Goal: Navigation & Orientation: Find specific page/section

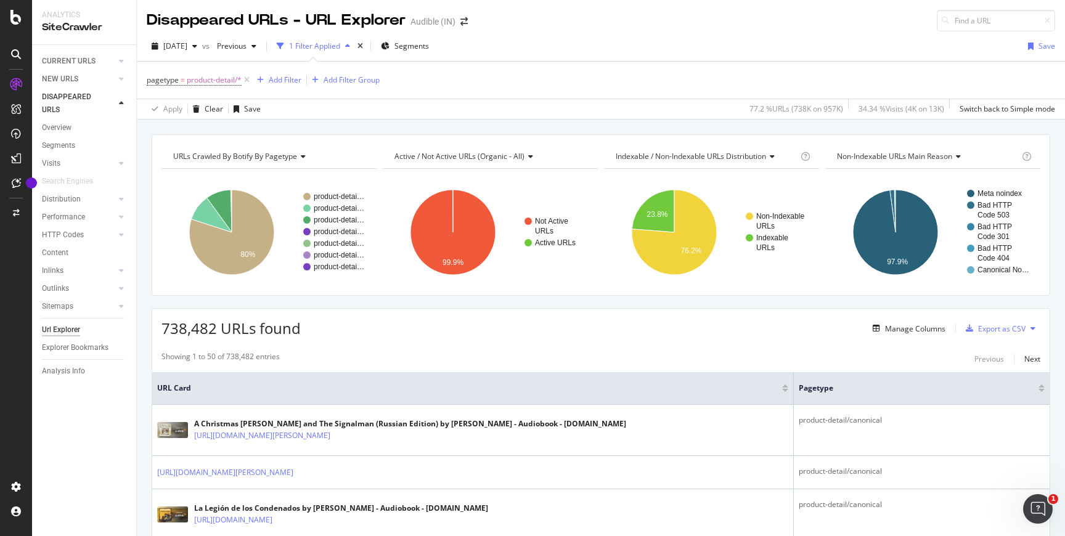
click at [474, 153] on span "Active / Not Active URLs (organic - all)" at bounding box center [459, 156] width 130 height 10
type input "l"
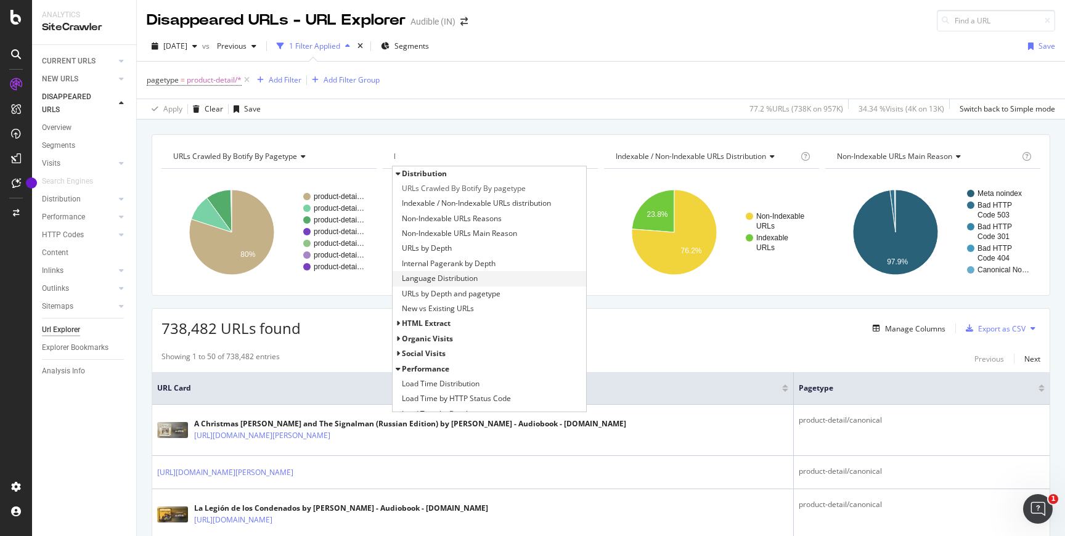
type input "l"
click at [432, 282] on span "Language Distribution" at bounding box center [440, 278] width 76 height 12
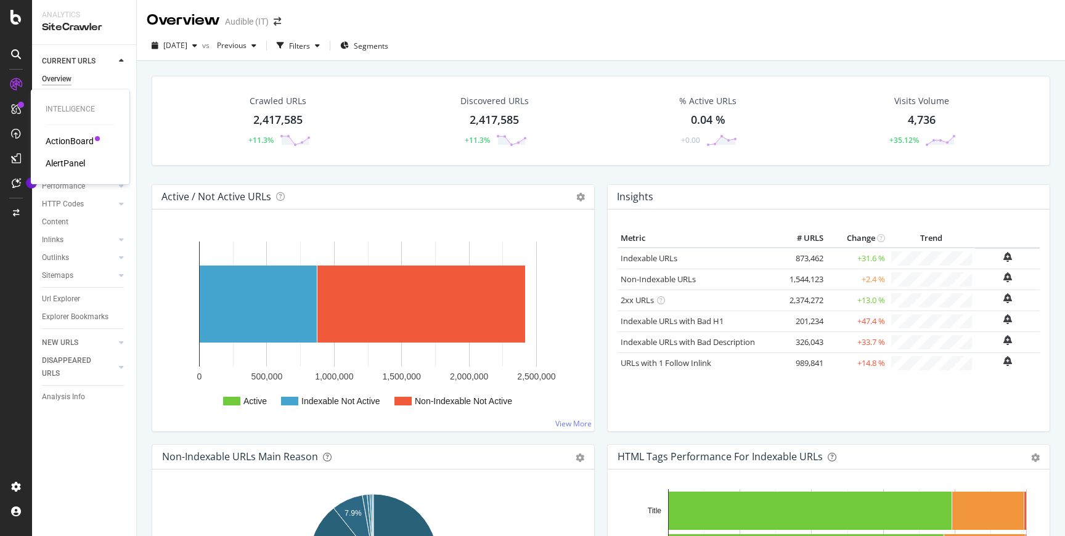
click at [60, 144] on div "ActionBoard" at bounding box center [70, 141] width 48 height 12
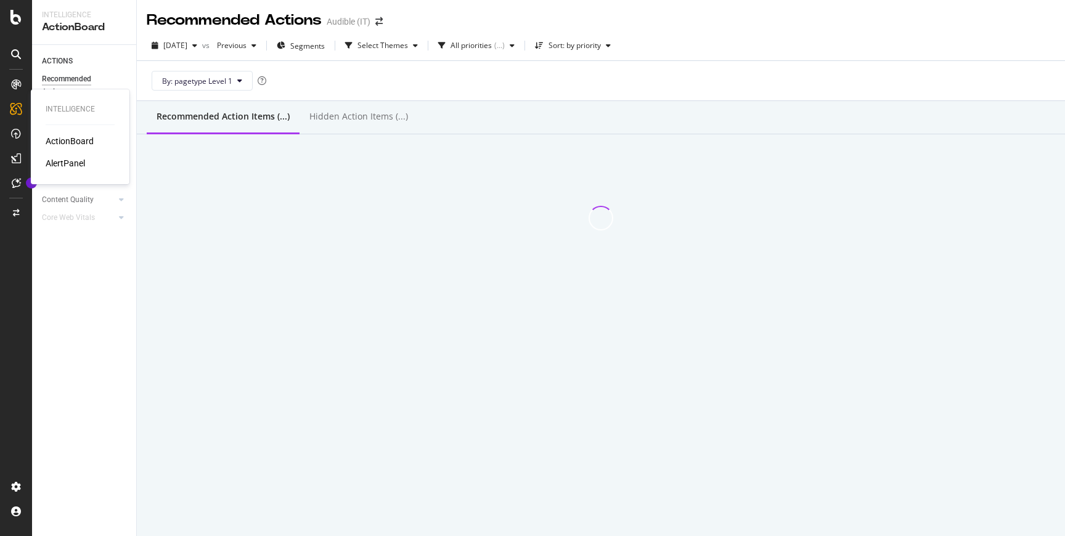
click at [65, 163] on div "AlertPanel" at bounding box center [65, 163] width 39 height 12
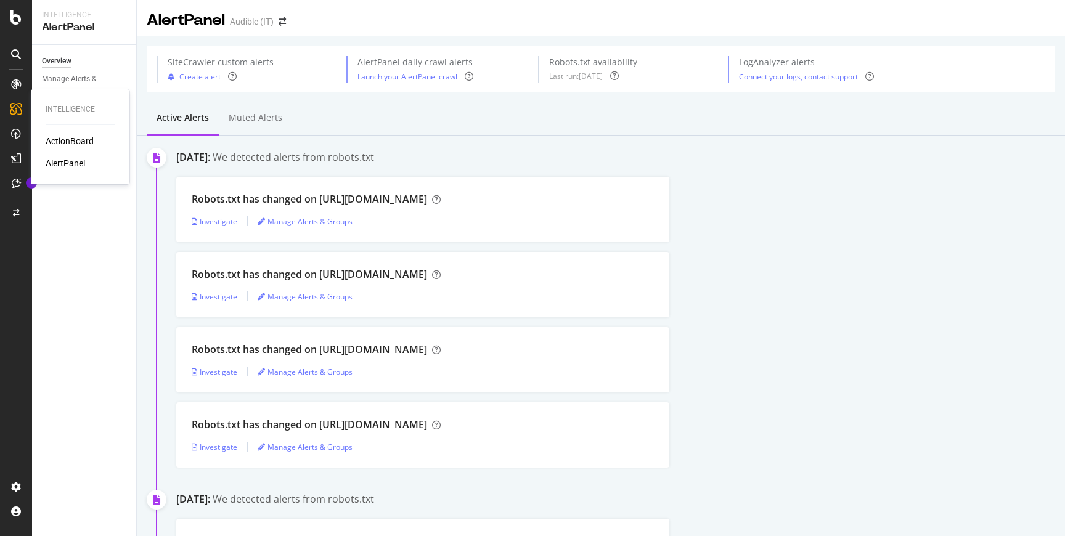
click at [67, 150] on div "ActionBoard AlertPanel" at bounding box center [80, 152] width 69 height 34
click at [75, 137] on div "ActionBoard" at bounding box center [70, 141] width 48 height 12
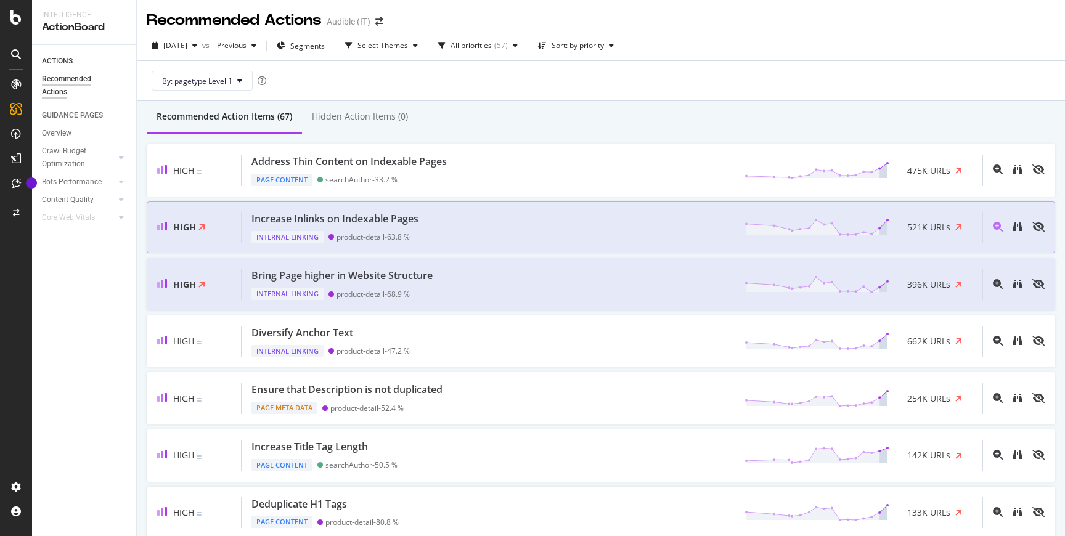
scroll to position [14, 0]
